Goal: Transaction & Acquisition: Purchase product/service

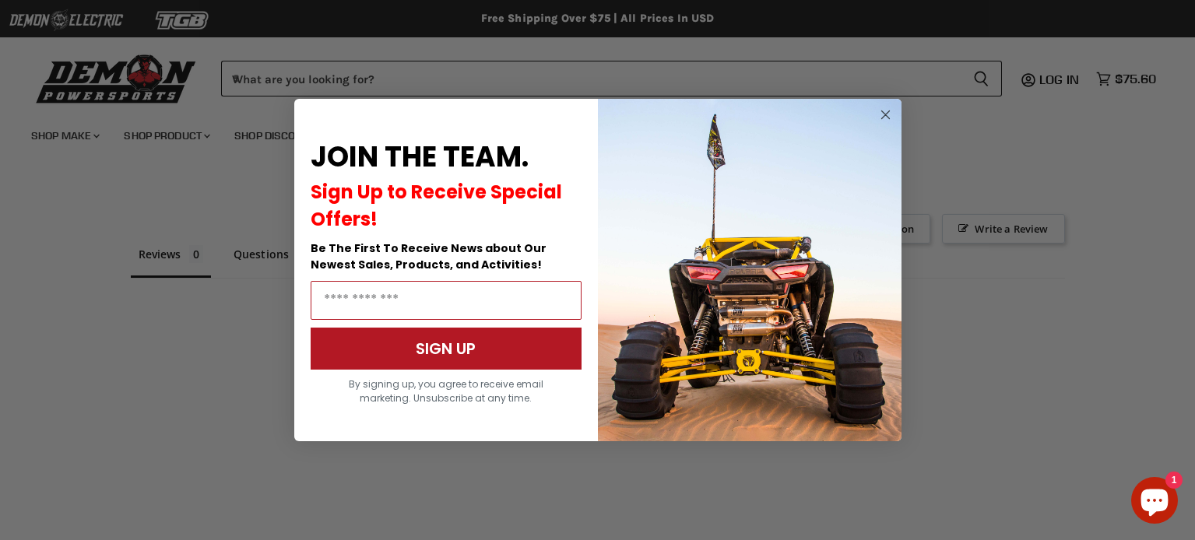
scroll to position [1044, 0]
